Goal: Find specific page/section: Find specific page/section

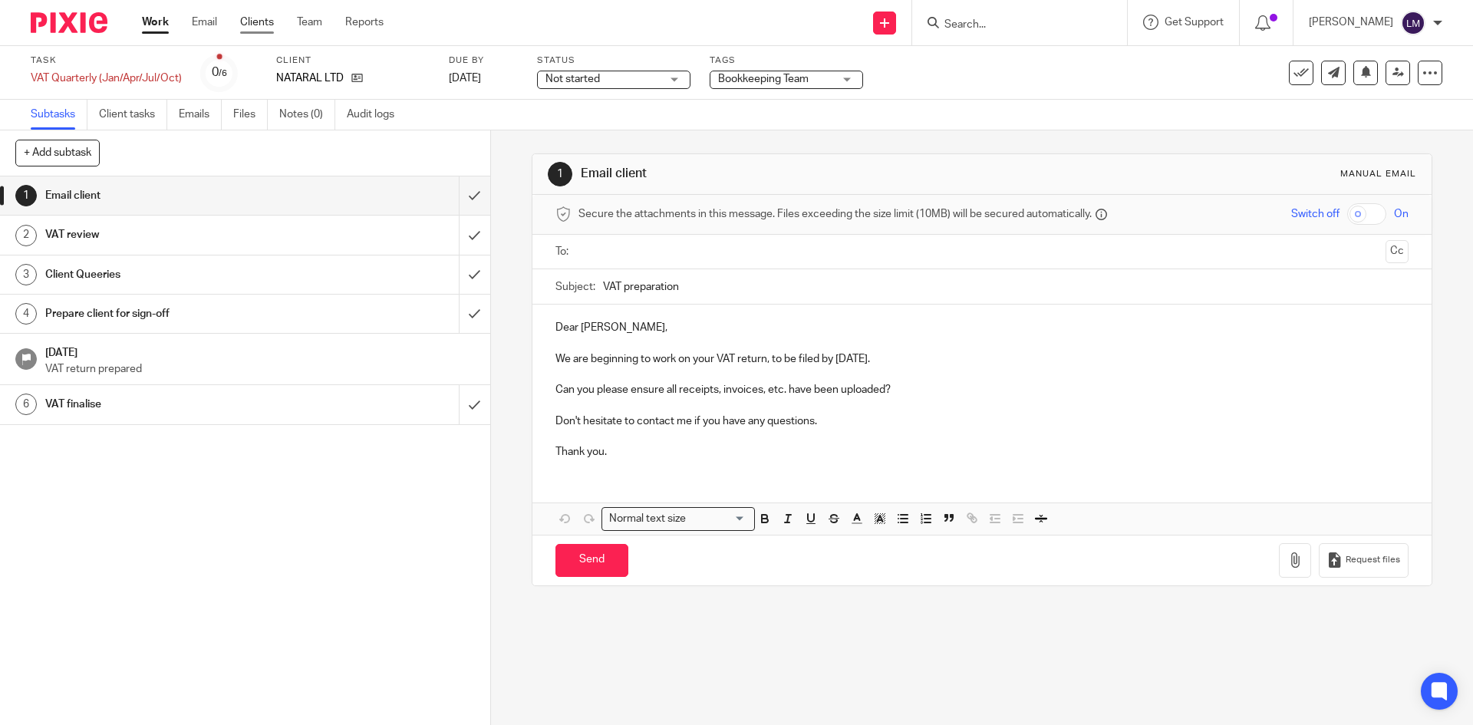
click at [249, 19] on link "Clients" at bounding box center [257, 22] width 34 height 15
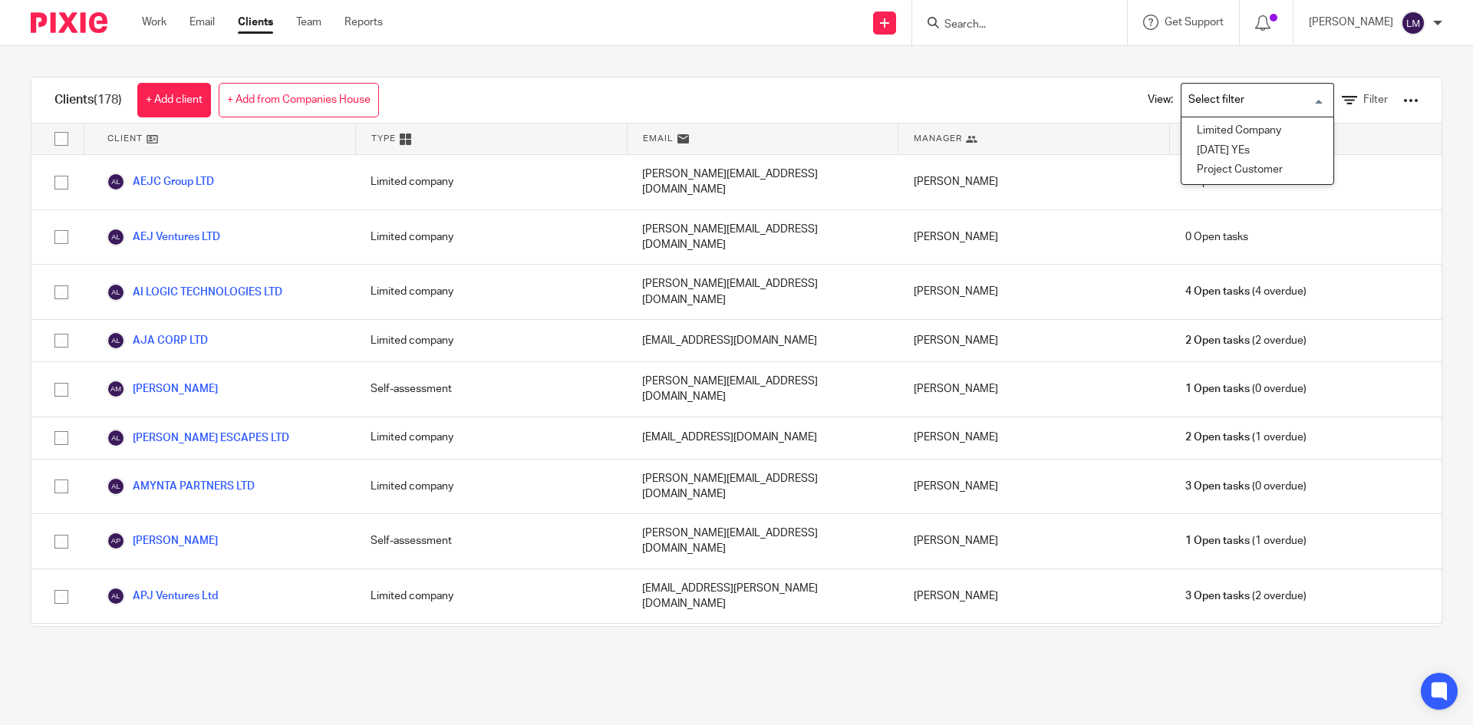
click at [1297, 101] on input "Search for option" at bounding box center [1254, 100] width 142 height 27
click at [1363, 101] on span "Filter" at bounding box center [1375, 99] width 25 height 11
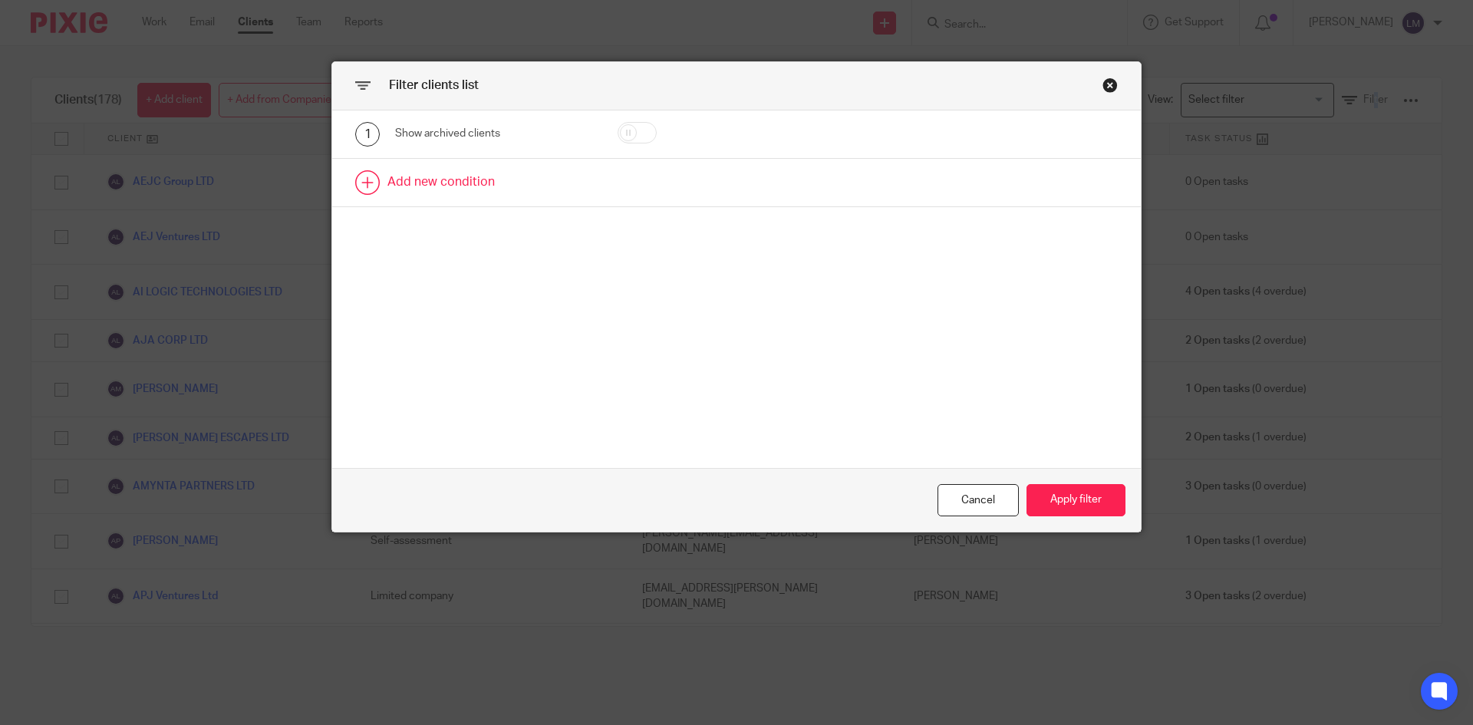
click at [452, 184] on link at bounding box center [736, 183] width 809 height 48
click at [573, 187] on div "Field" at bounding box center [494, 187] width 199 height 35
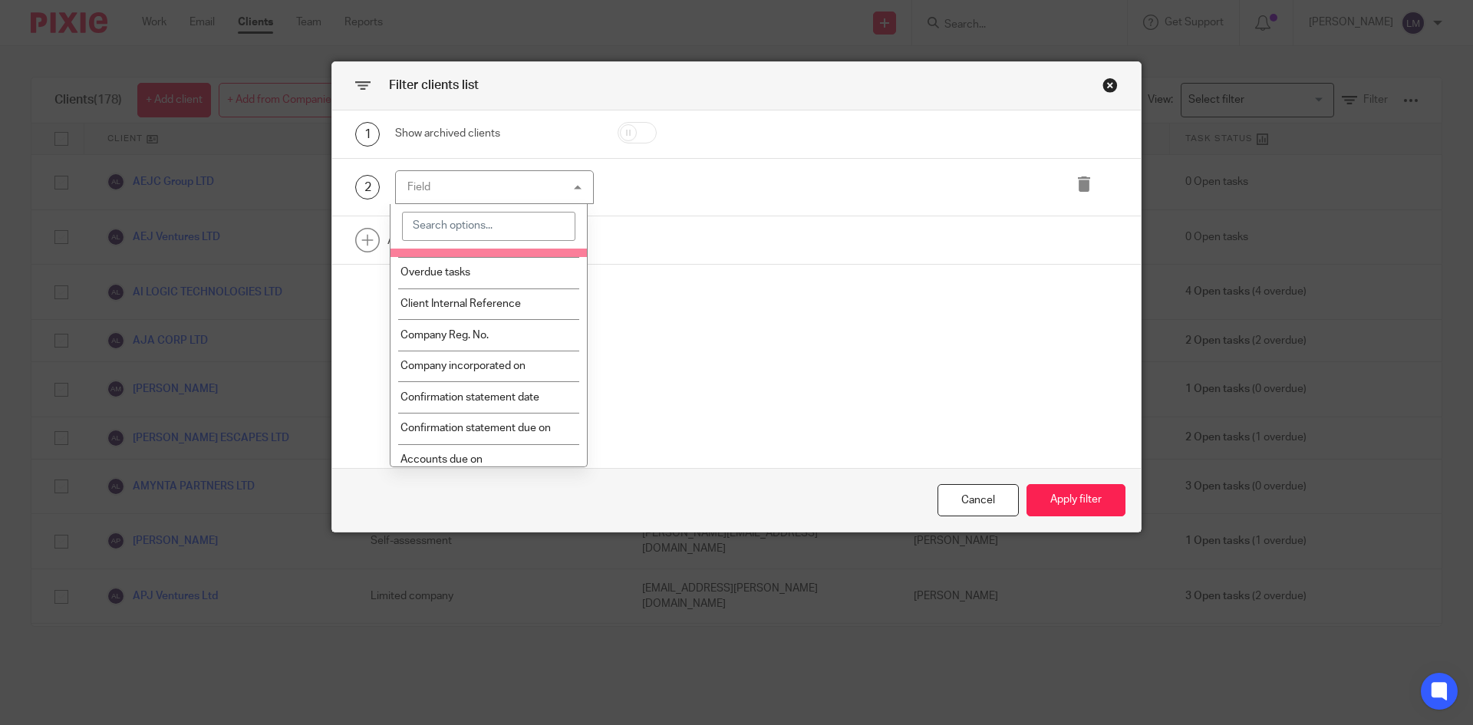
scroll to position [153, 0]
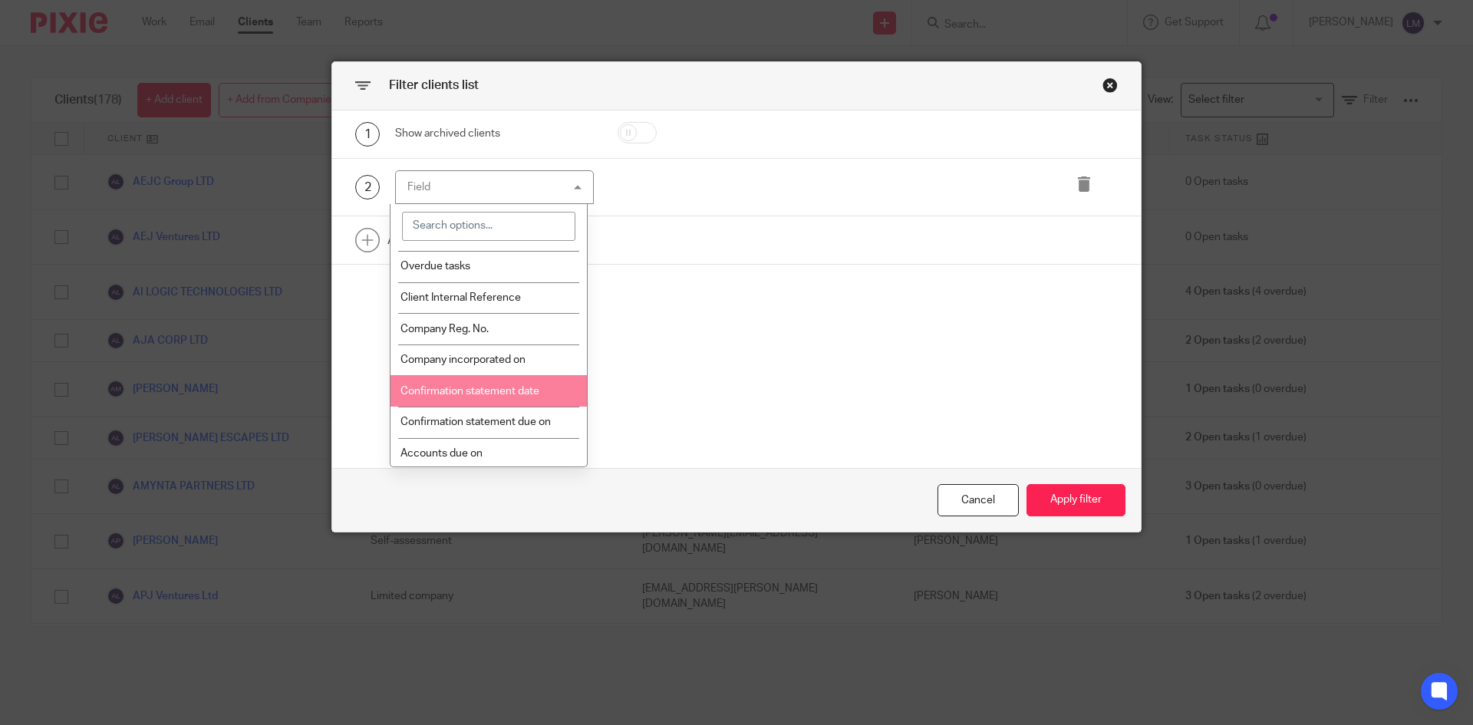
click at [451, 388] on span "Confirmation statement date" at bounding box center [469, 391] width 139 height 11
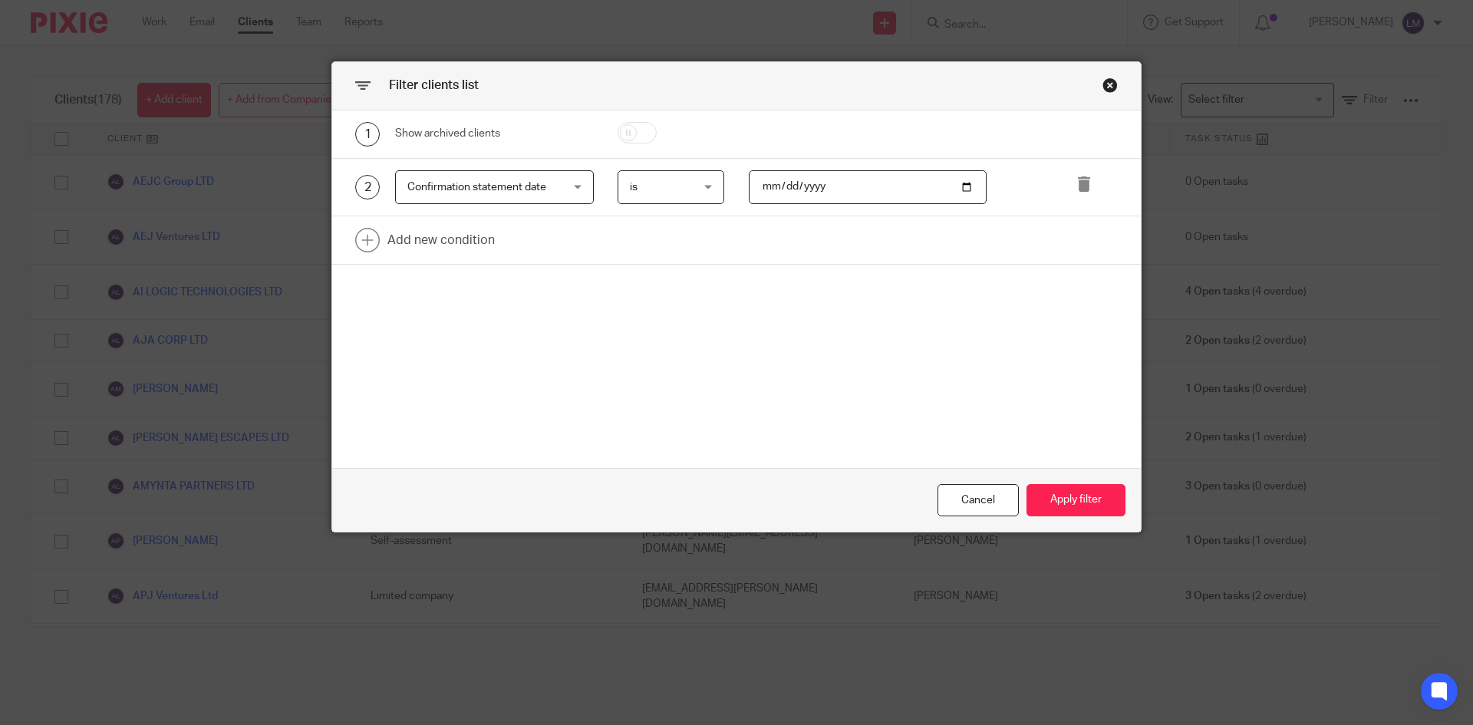
click at [570, 182] on div "Confirmation statement date Confirmation statement date" at bounding box center [494, 187] width 199 height 35
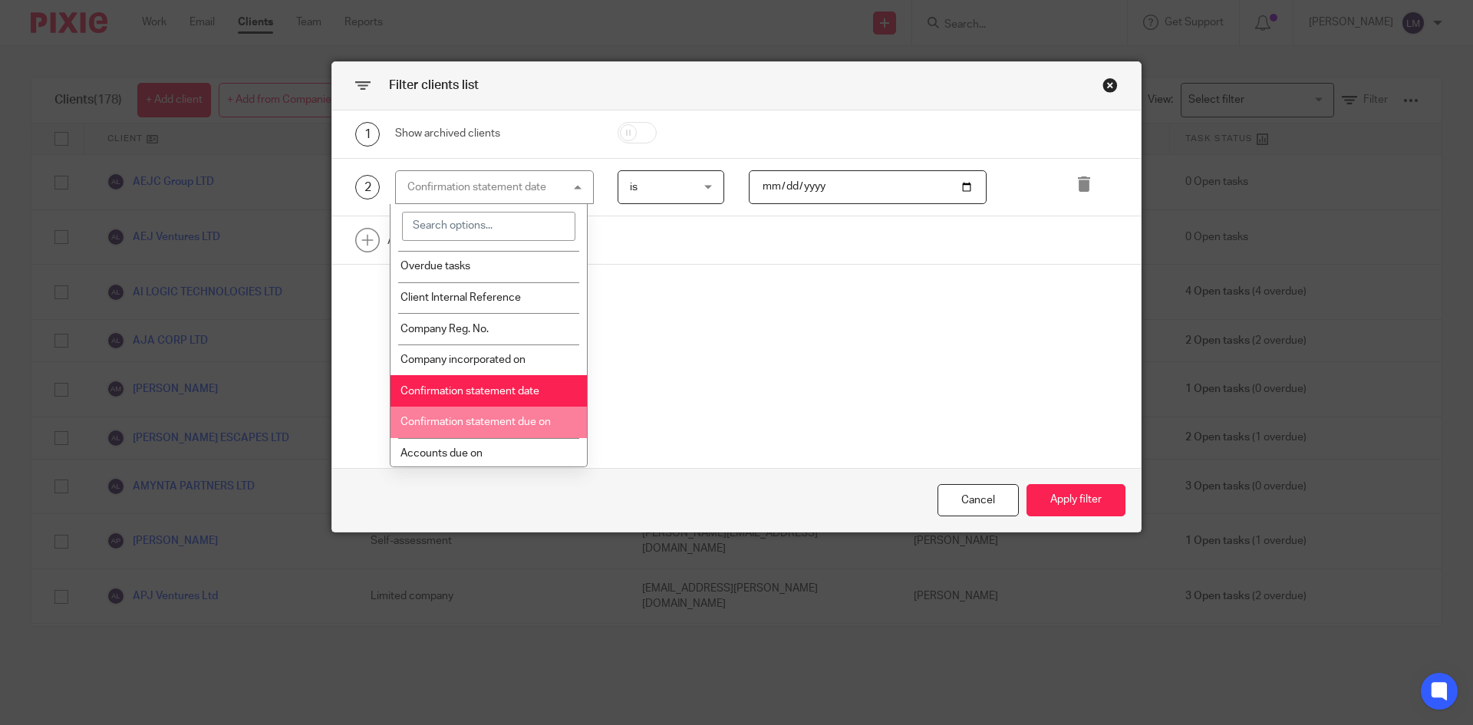
click at [520, 420] on span "Confirmation statement due on" at bounding box center [475, 422] width 150 height 11
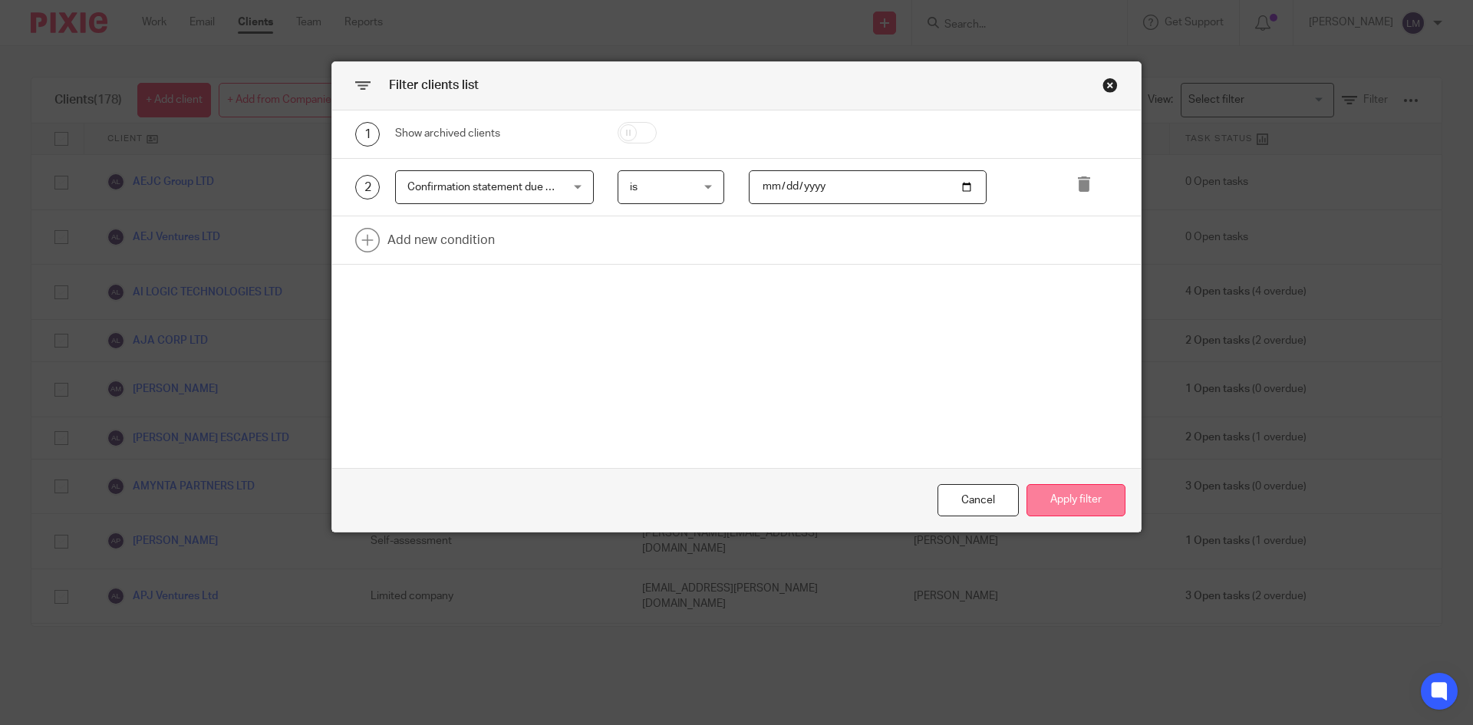
click at [1078, 499] on button "Apply filter" at bounding box center [1076, 500] width 99 height 33
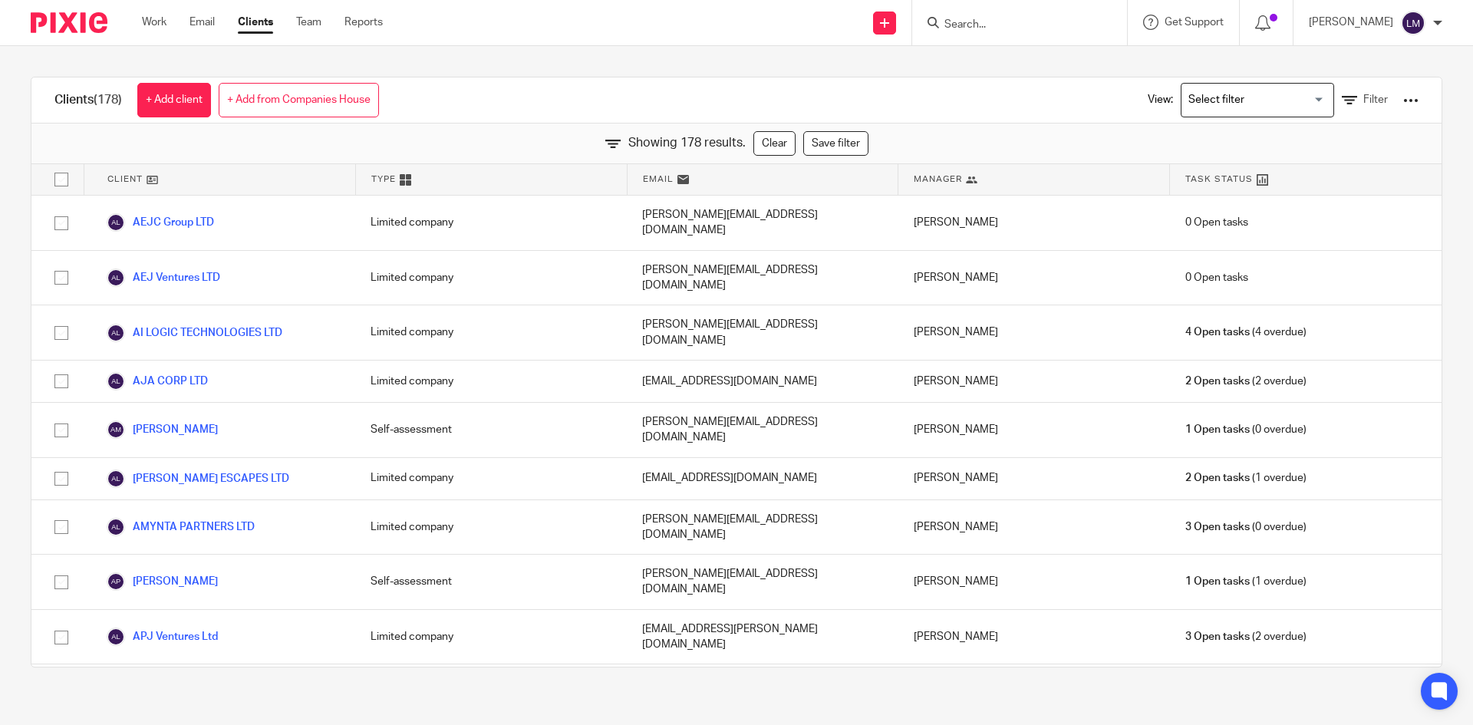
click at [1403, 100] on div at bounding box center [1410, 100] width 15 height 15
click at [1363, 99] on span "Filter" at bounding box center [1375, 99] width 25 height 11
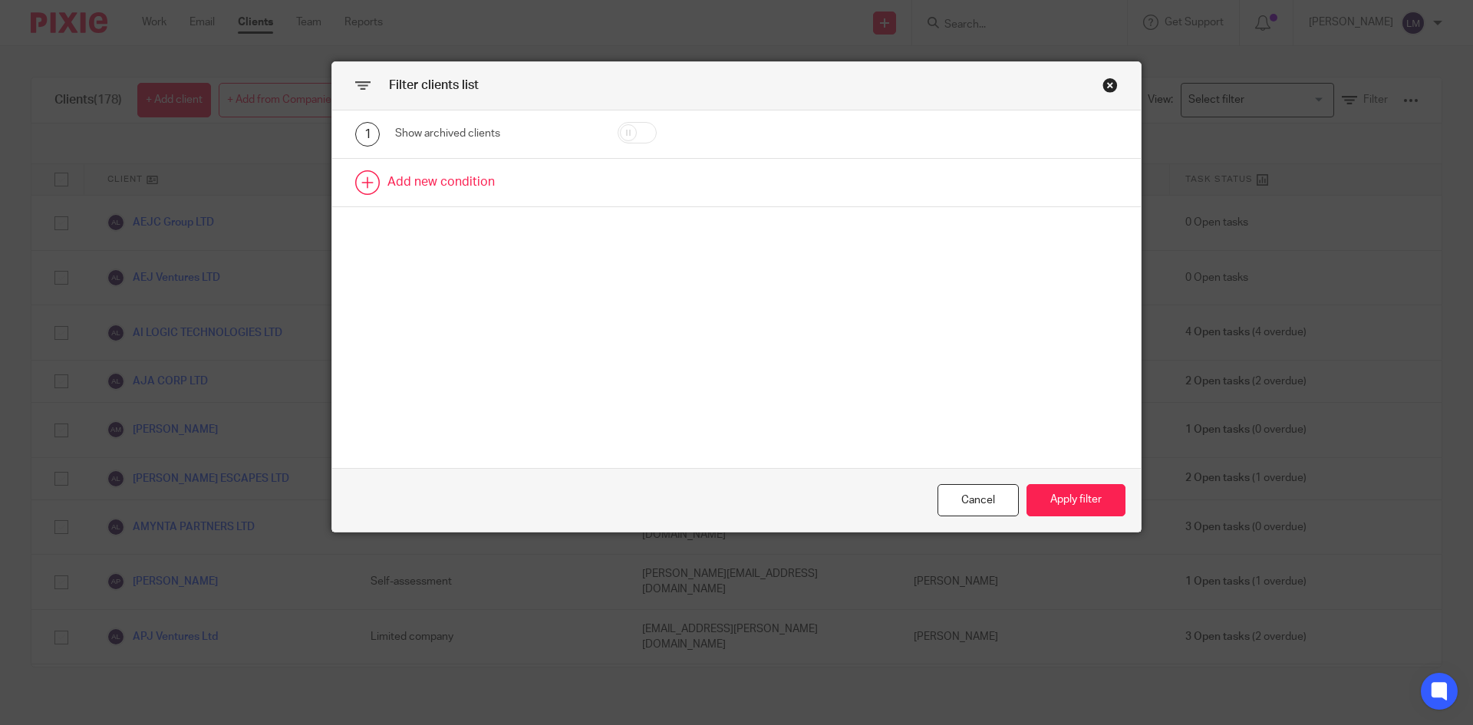
click at [433, 186] on link at bounding box center [736, 183] width 809 height 48
click at [457, 238] on link at bounding box center [736, 240] width 809 height 48
click at [578, 186] on div "Field" at bounding box center [494, 187] width 199 height 35
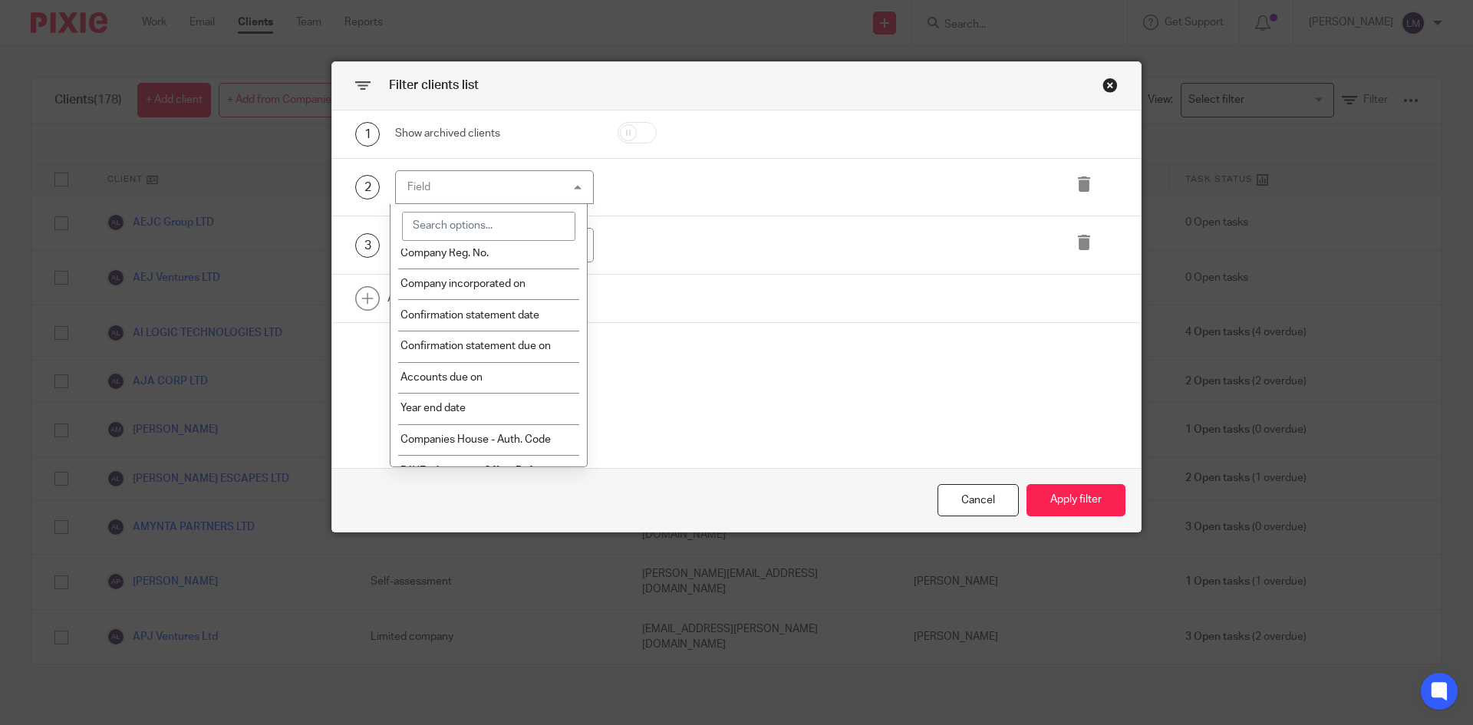
scroll to position [230, 0]
click at [518, 348] on span "Confirmation statement due on" at bounding box center [475, 345] width 150 height 11
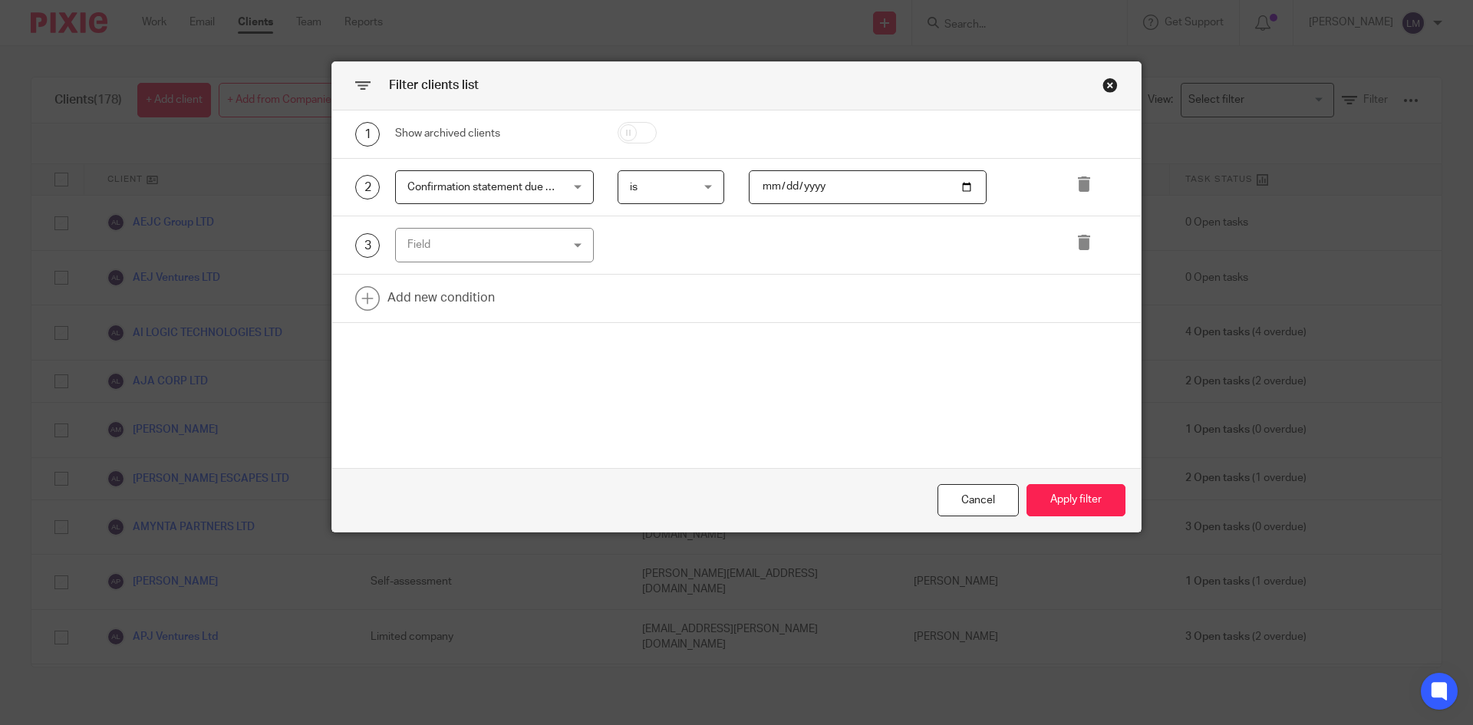
click at [872, 193] on input "date" at bounding box center [868, 187] width 239 height 35
click at [832, 188] on input "date" at bounding box center [868, 187] width 239 height 35
click at [700, 186] on div "is is" at bounding box center [671, 187] width 107 height 35
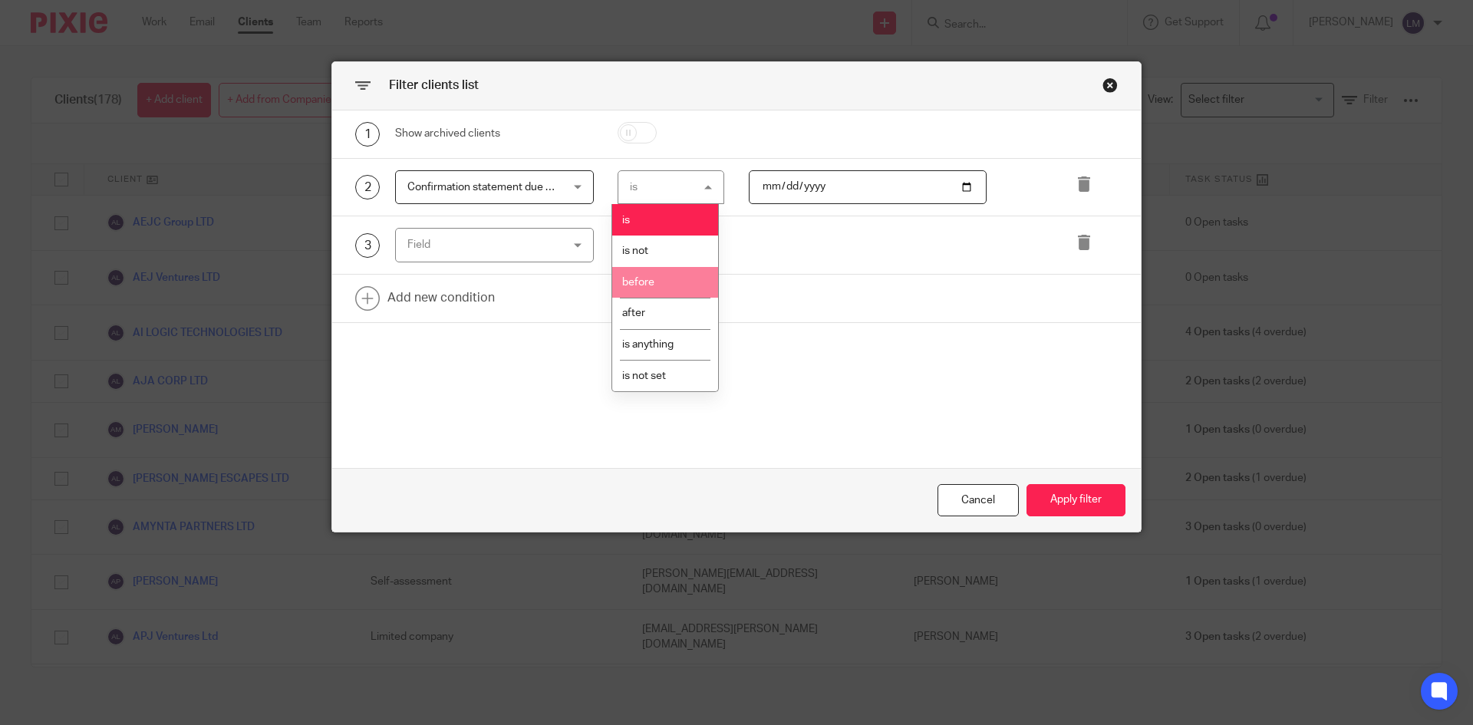
click at [652, 279] on span "before" at bounding box center [638, 282] width 32 height 11
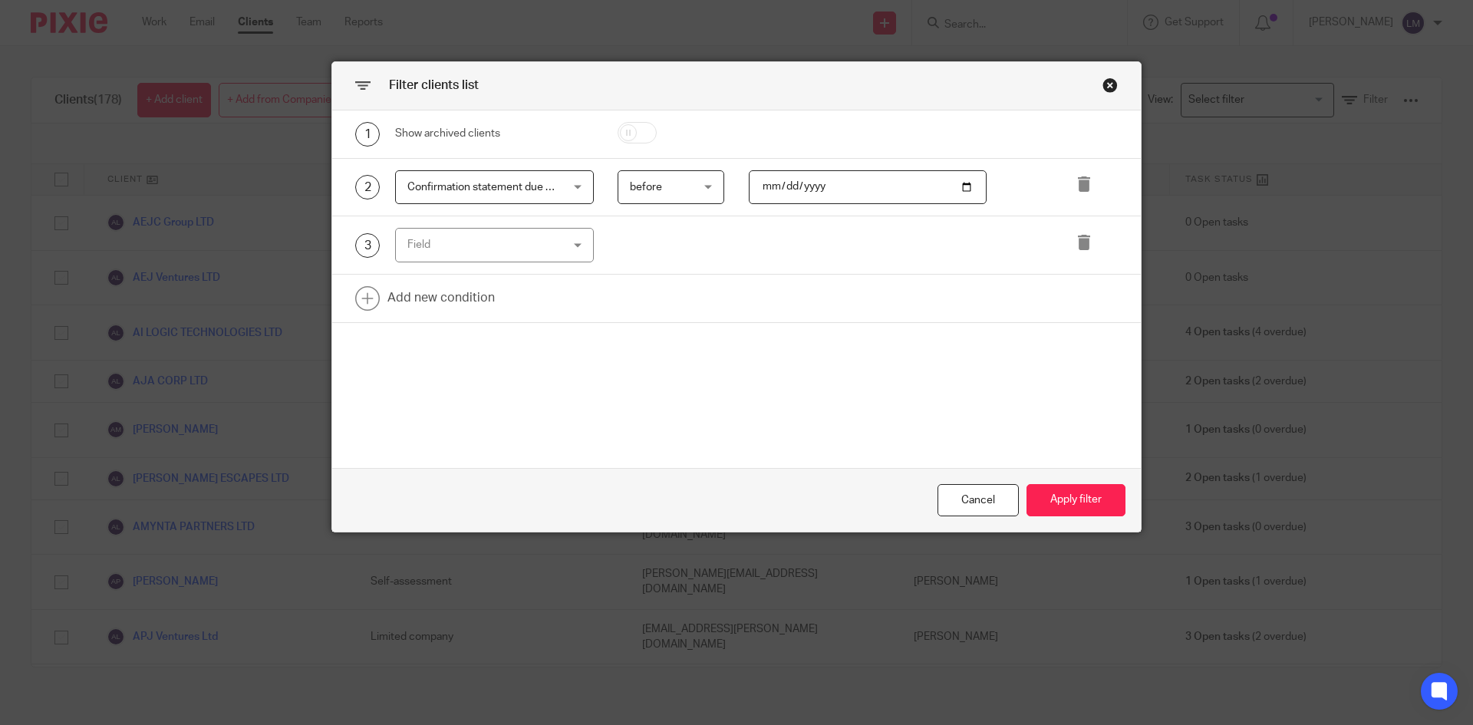
click at [829, 189] on input "date" at bounding box center [868, 187] width 239 height 35
drag, startPoint x: 829, startPoint y: 183, endPoint x: 740, endPoint y: 179, distance: 89.1
click at [740, 179] on div at bounding box center [855, 187] width 262 height 35
click at [958, 186] on input "date" at bounding box center [868, 187] width 239 height 35
click at [838, 191] on input "date" at bounding box center [868, 187] width 239 height 35
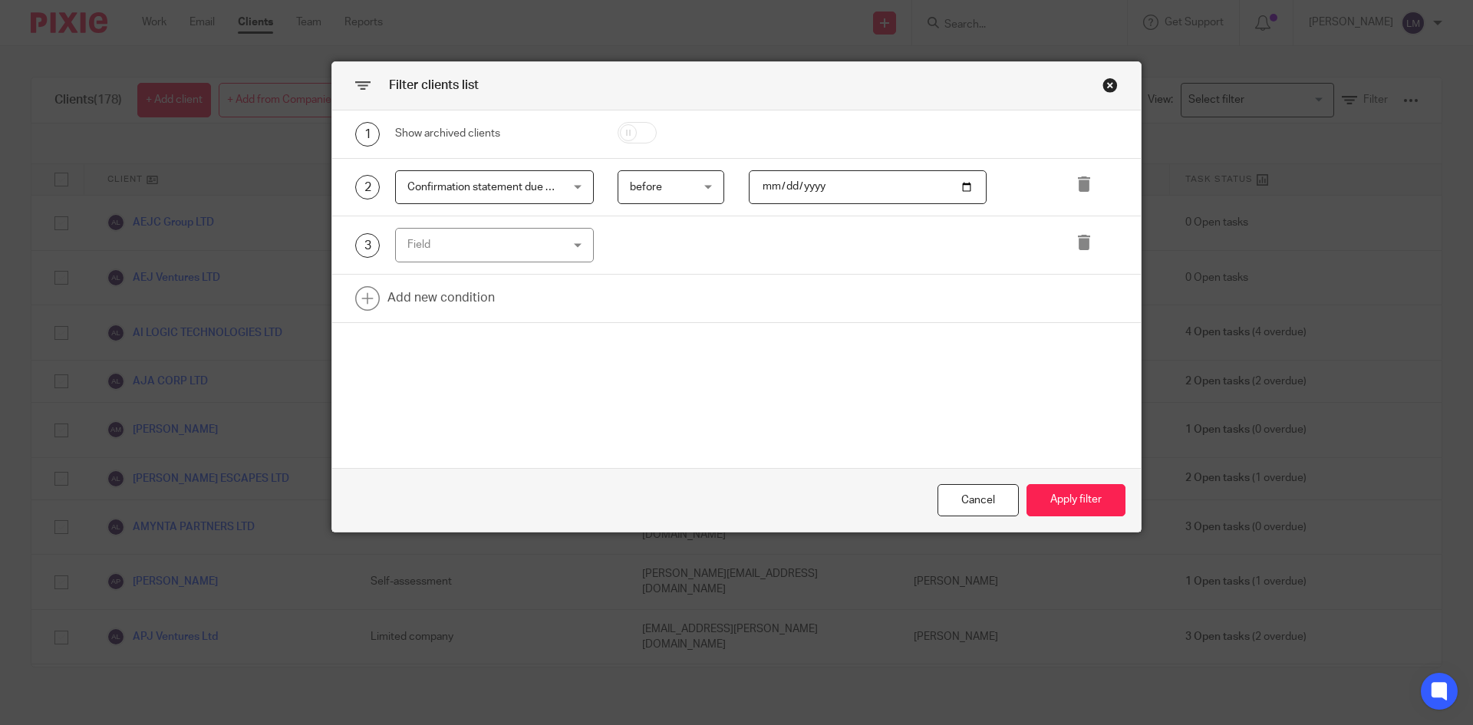
drag, startPoint x: 838, startPoint y: 190, endPoint x: 733, endPoint y: 177, distance: 105.9
click at [733, 177] on div at bounding box center [855, 187] width 262 height 35
click at [960, 185] on input "date" at bounding box center [868, 187] width 239 height 35
type input "2025-08-31"
click at [1052, 503] on button "Apply filter" at bounding box center [1076, 500] width 99 height 33
